Goal: Entertainment & Leisure: Consume media (video, audio)

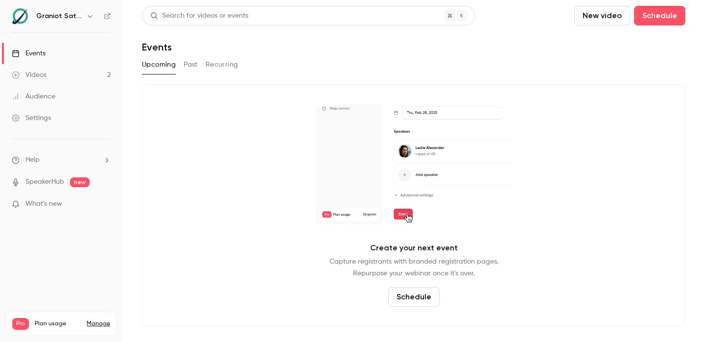
click at [77, 75] on link "Videos 2" at bounding box center [61, 75] width 122 height 22
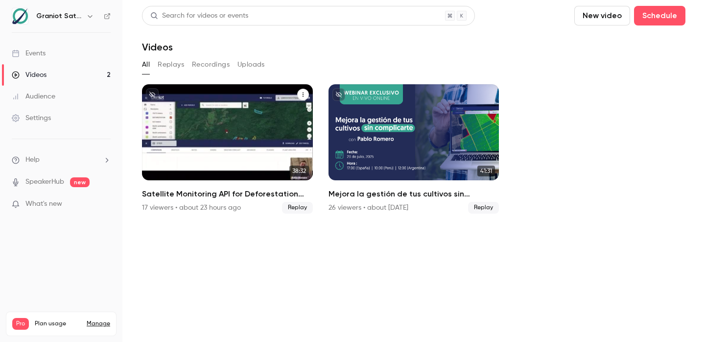
click at [183, 200] on div "Satellite Monitoring API for Deforestation Verification – EUDR Supply Chains 17…" at bounding box center [227, 200] width 171 height 25
